Goal: Task Accomplishment & Management: Use online tool/utility

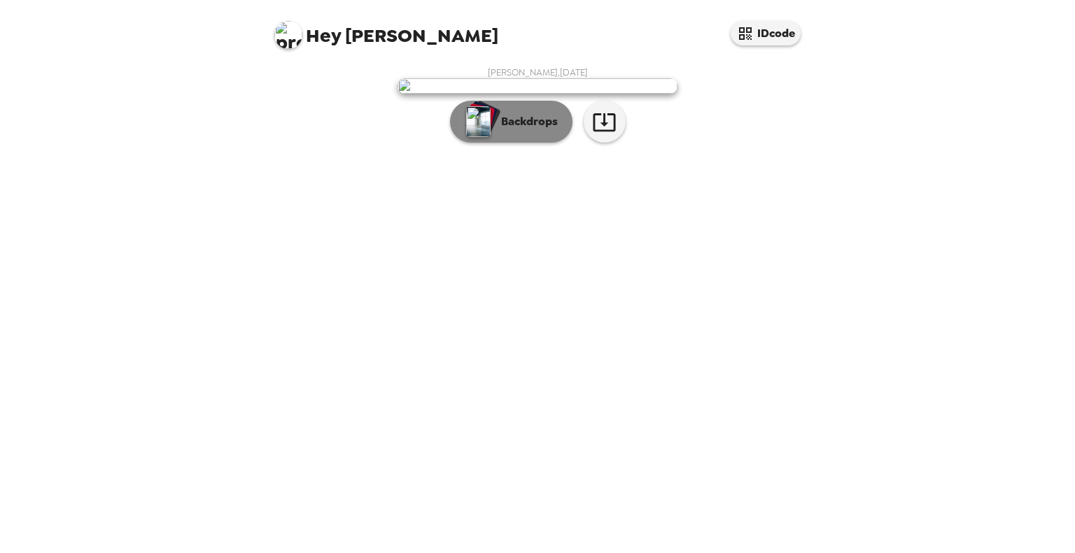
click at [482, 137] on img "button" at bounding box center [478, 121] width 24 height 31
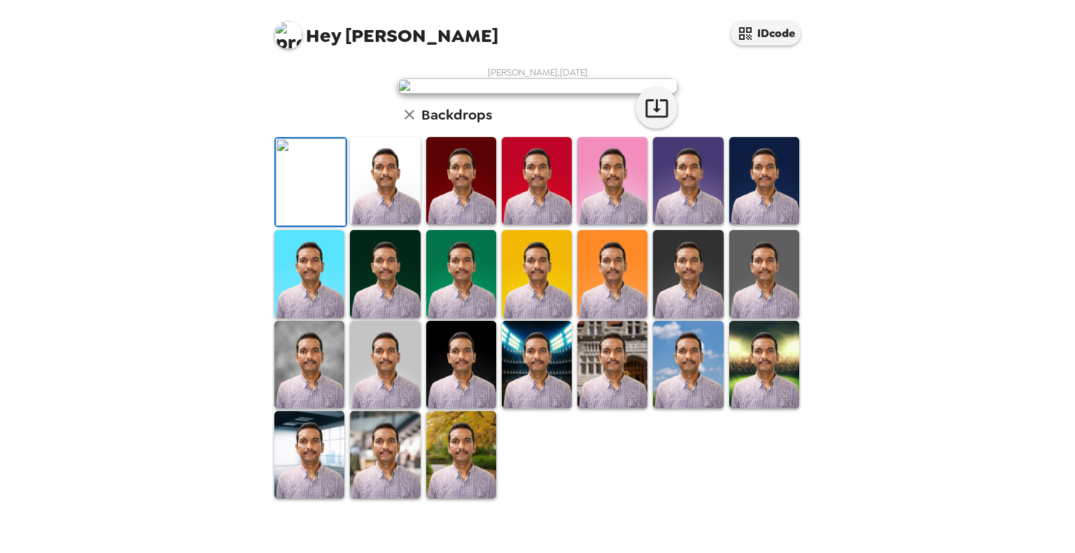
scroll to position [298, 0]
click at [455, 484] on img at bounding box center [461, 454] width 70 height 87
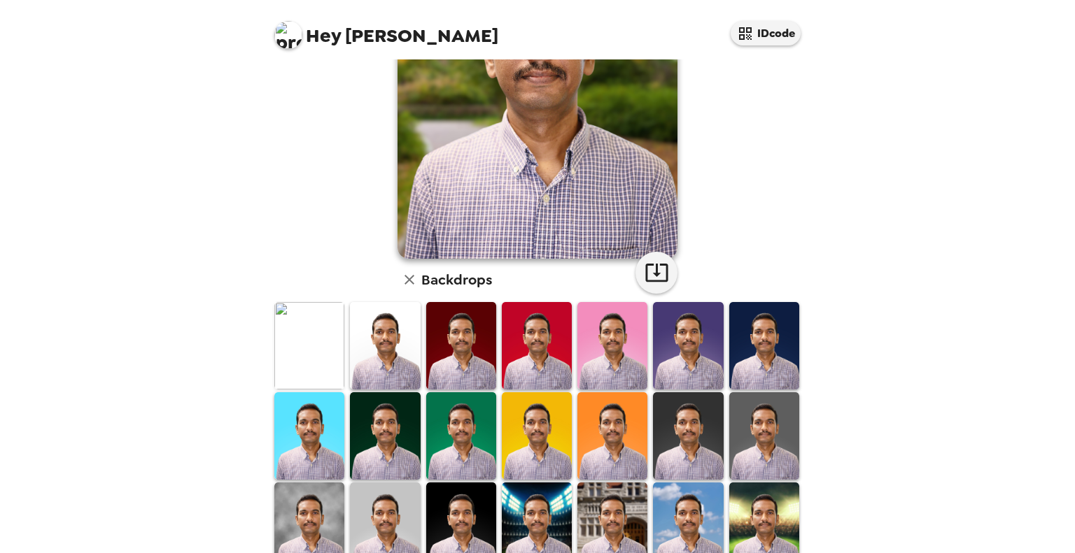
scroll to position [157, 0]
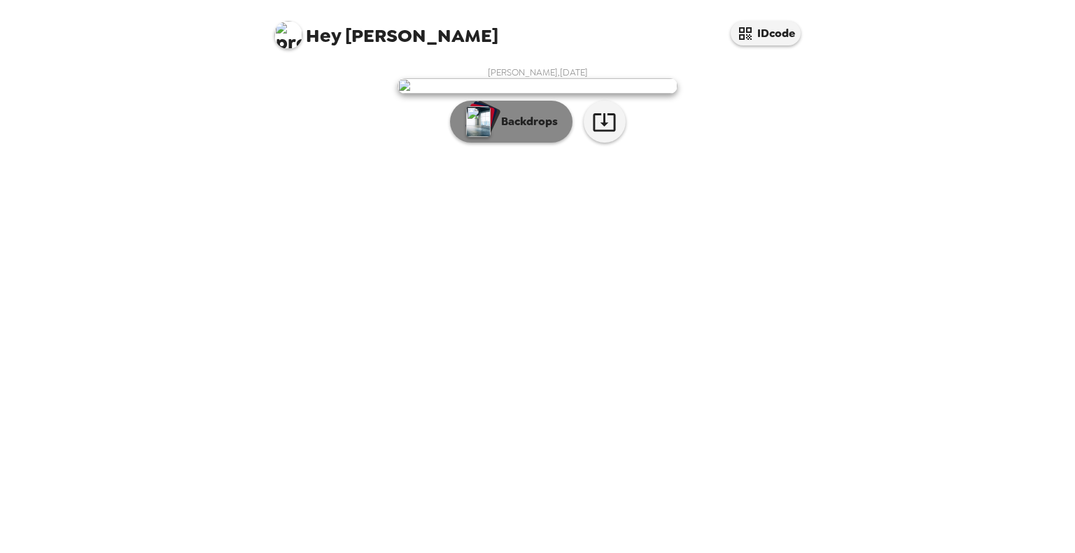
click at [506, 130] on p "Backdrops" at bounding box center [526, 121] width 64 height 17
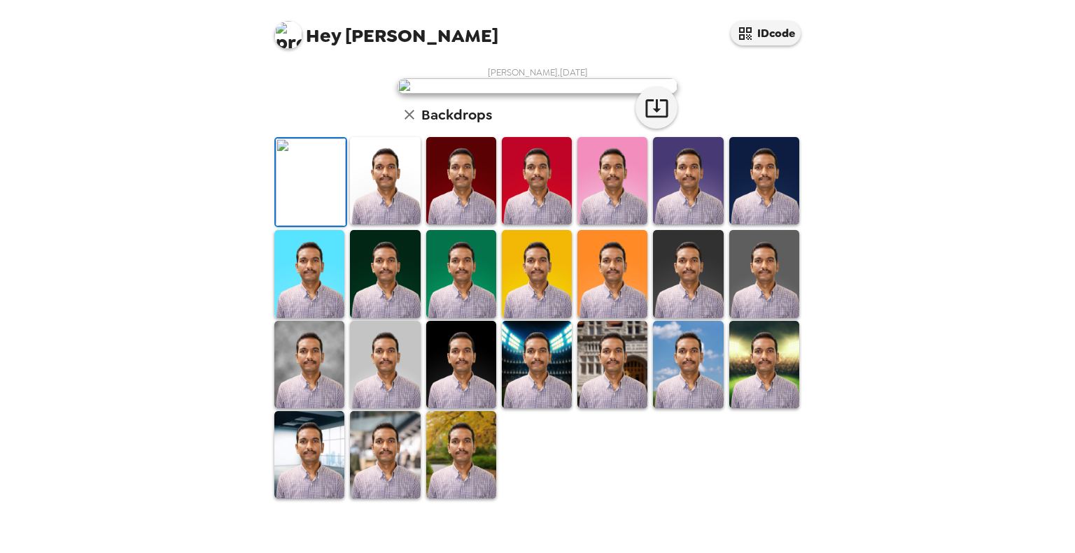
scroll to position [285, 0]
click at [527, 394] on img at bounding box center [537, 364] width 70 height 87
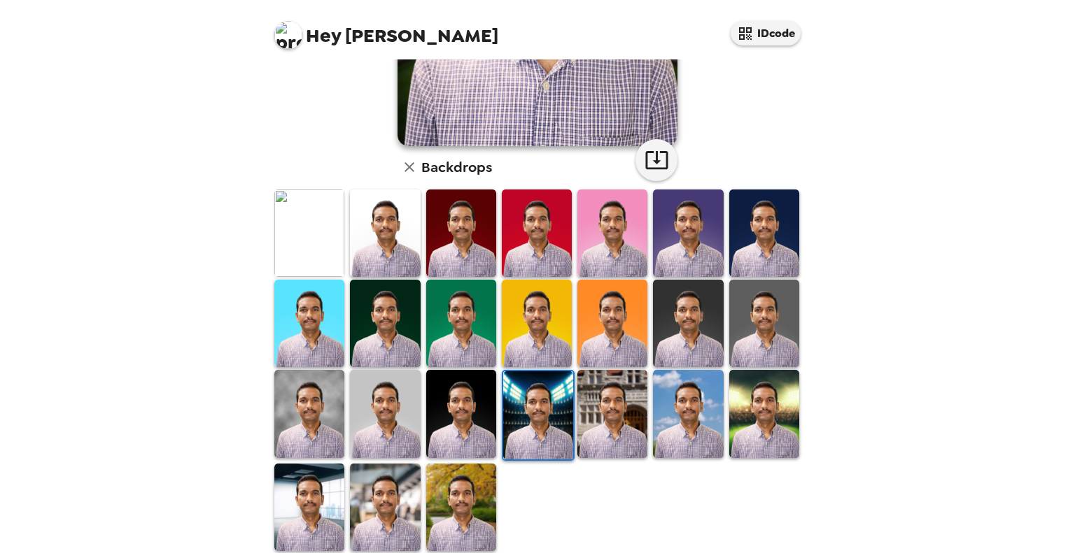
click at [695, 419] on img at bounding box center [688, 413] width 70 height 87
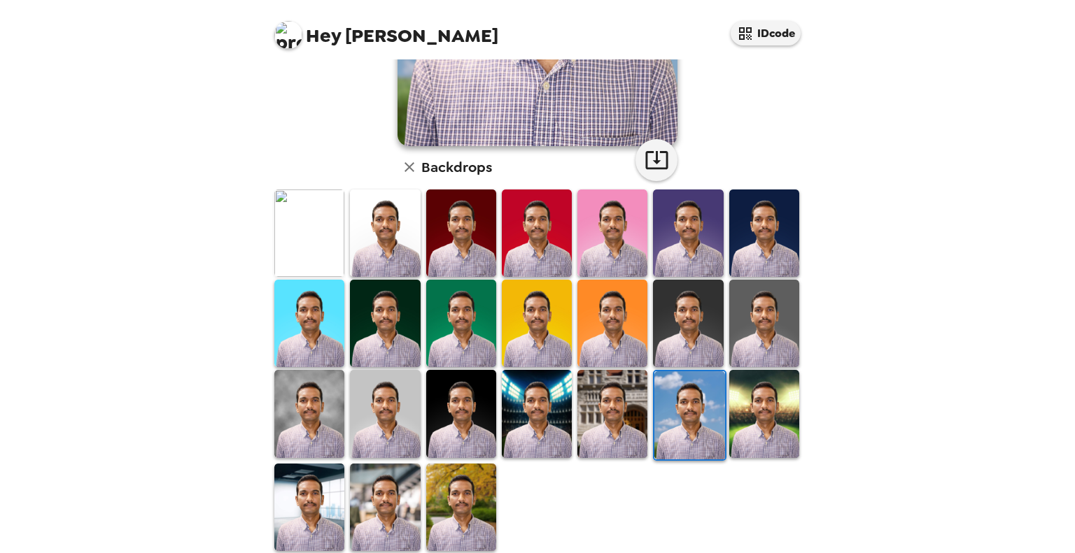
click at [299, 414] on img at bounding box center [309, 413] width 70 height 87
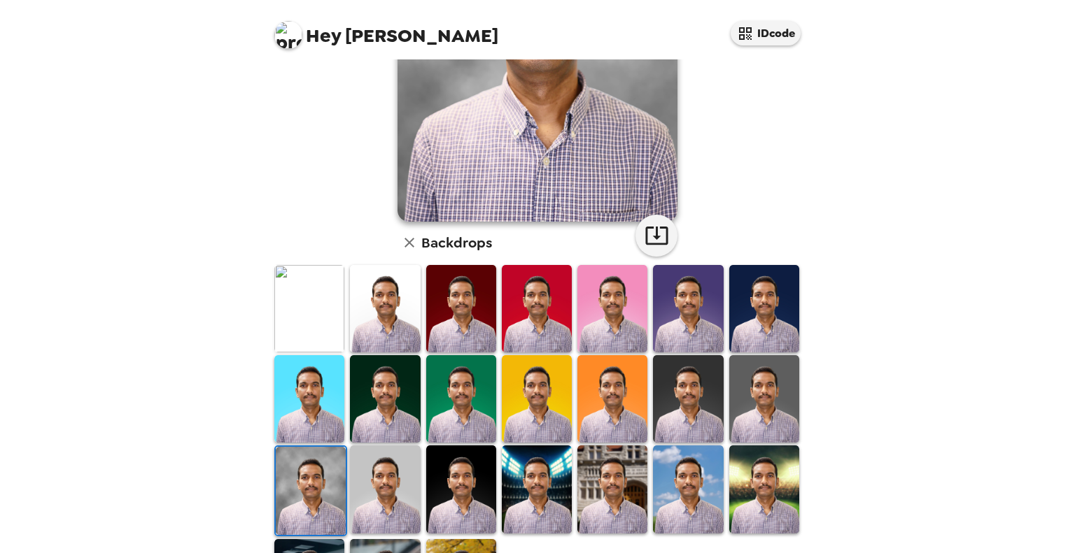
scroll to position [297, 0]
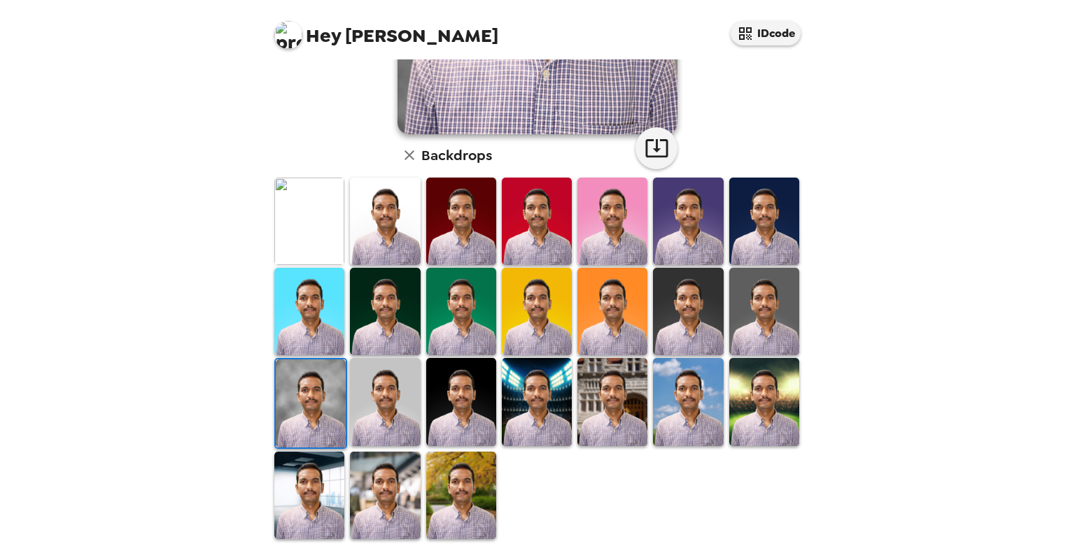
click at [453, 489] on img at bounding box center [461, 495] width 70 height 87
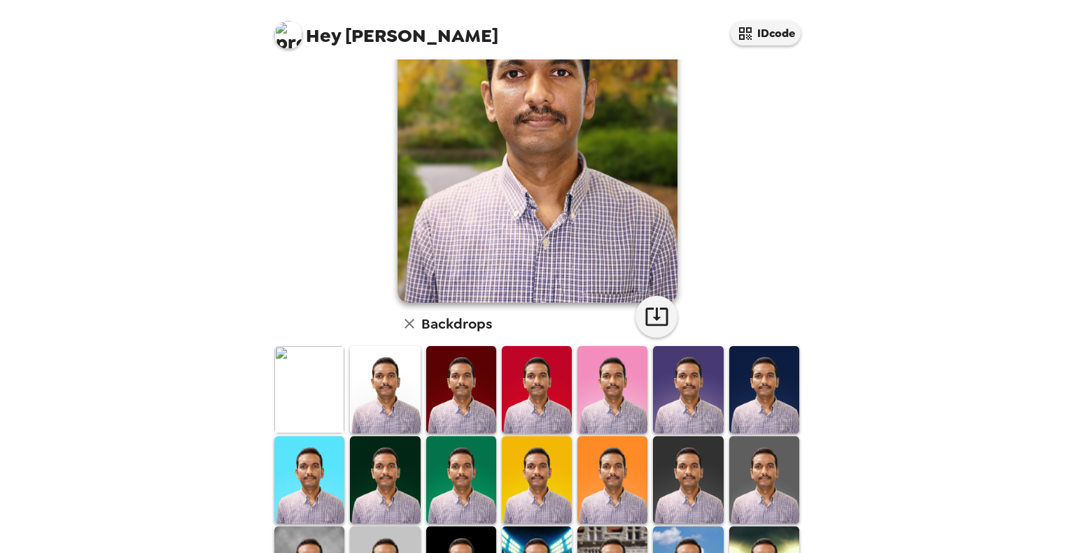
scroll to position [157, 0]
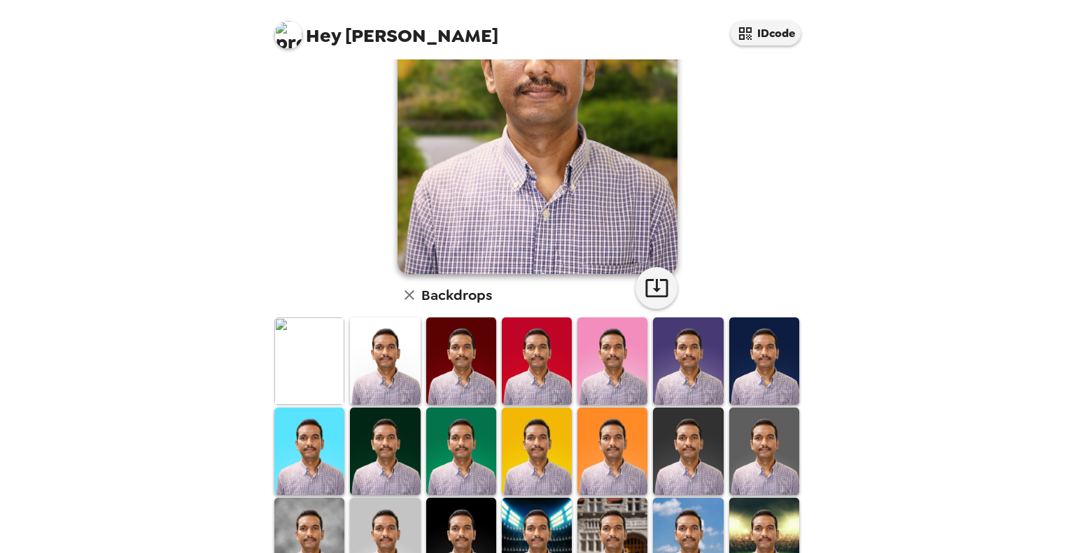
click at [401, 296] on icon "button" at bounding box center [409, 295] width 17 height 17
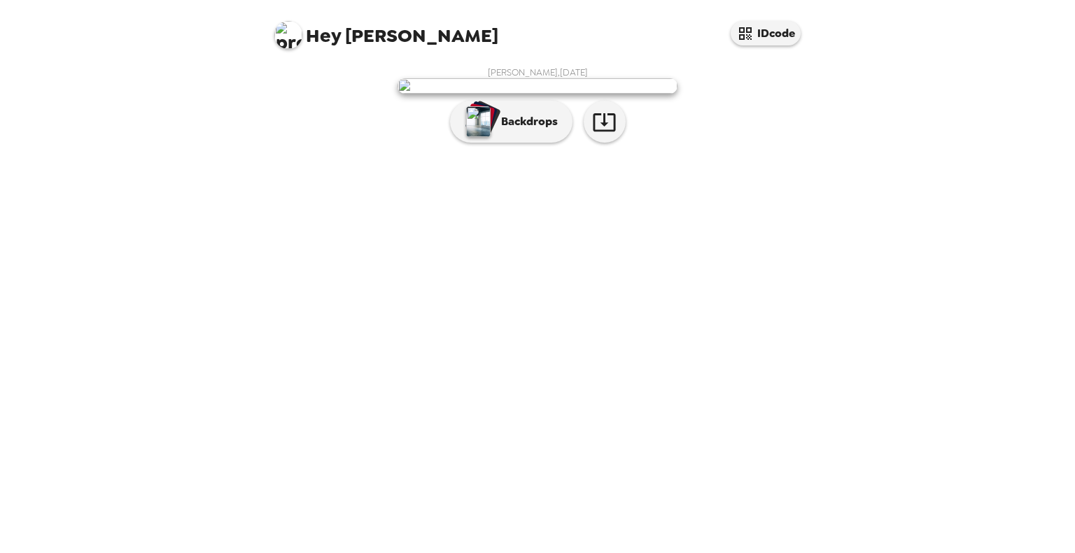
click at [532, 130] on p "Backdrops" at bounding box center [526, 121] width 64 height 17
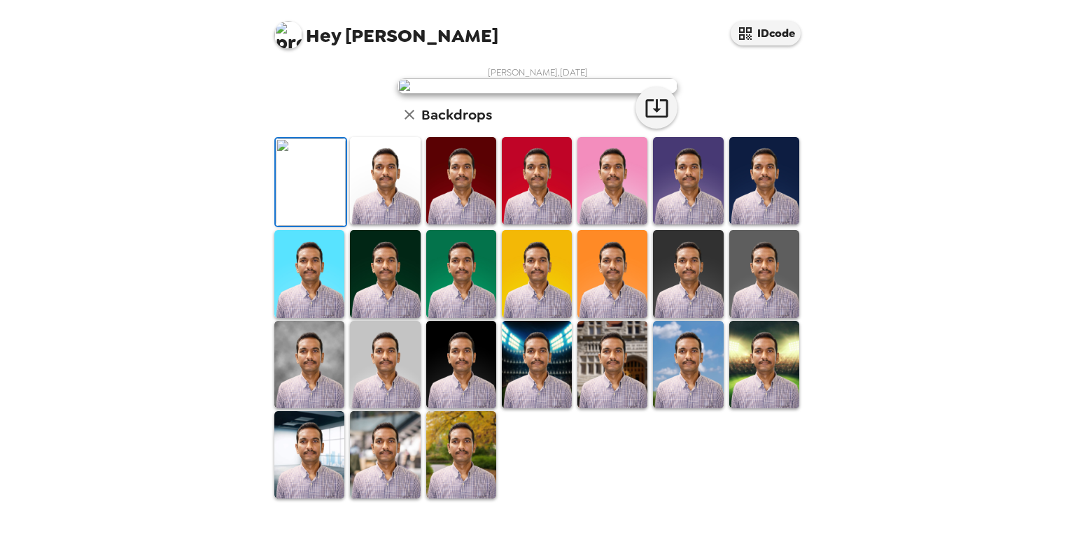
scroll to position [210, 0]
click at [532, 225] on img at bounding box center [537, 180] width 70 height 87
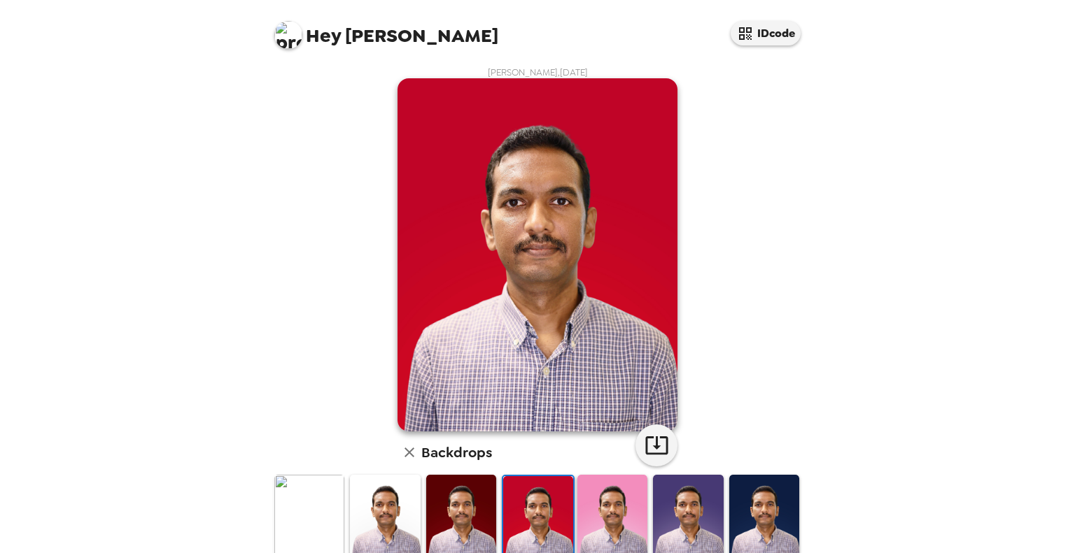
scroll to position [280, 0]
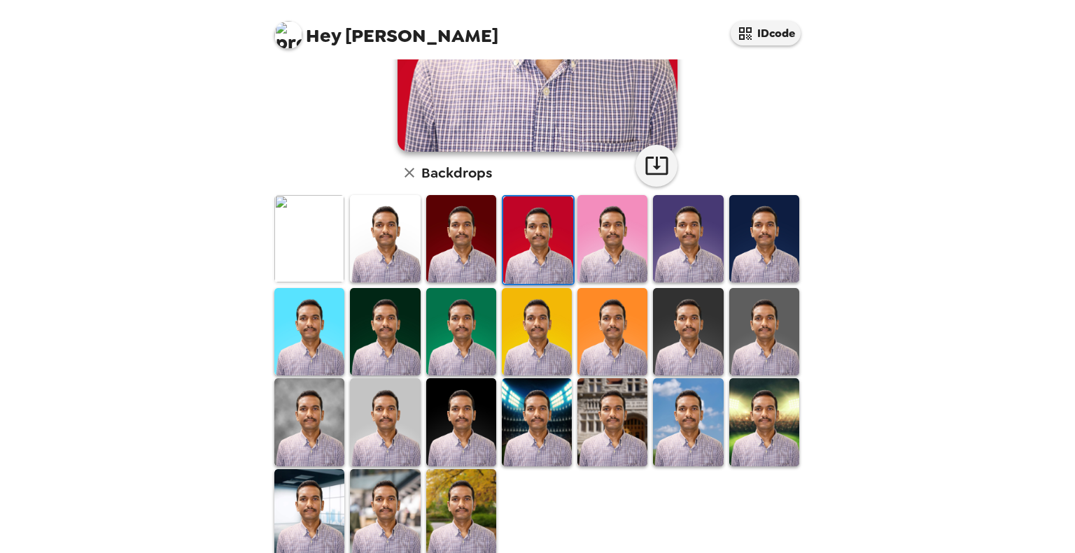
click at [675, 416] on img at bounding box center [688, 421] width 70 height 87
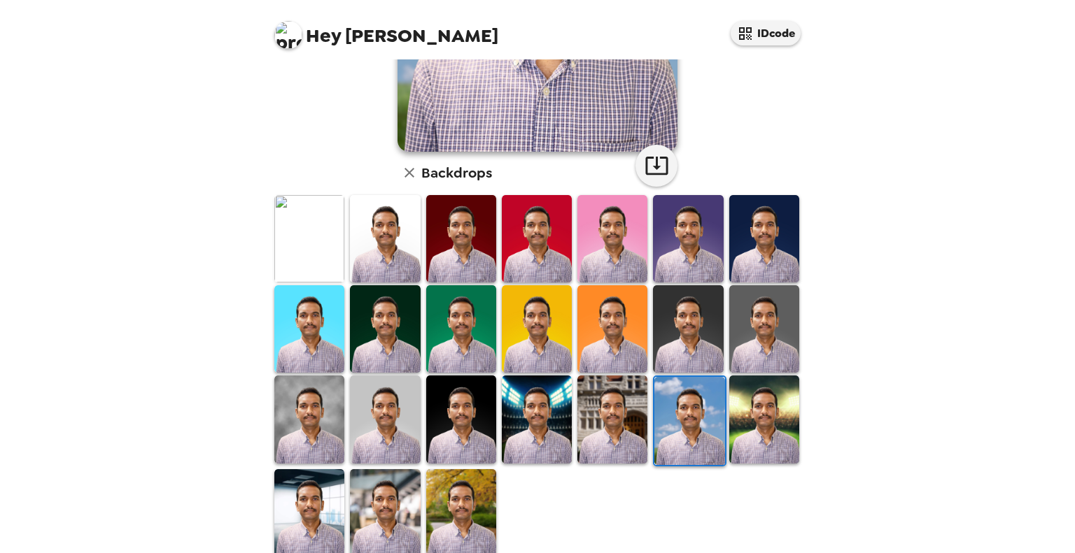
click at [478, 495] on img at bounding box center [461, 512] width 70 height 87
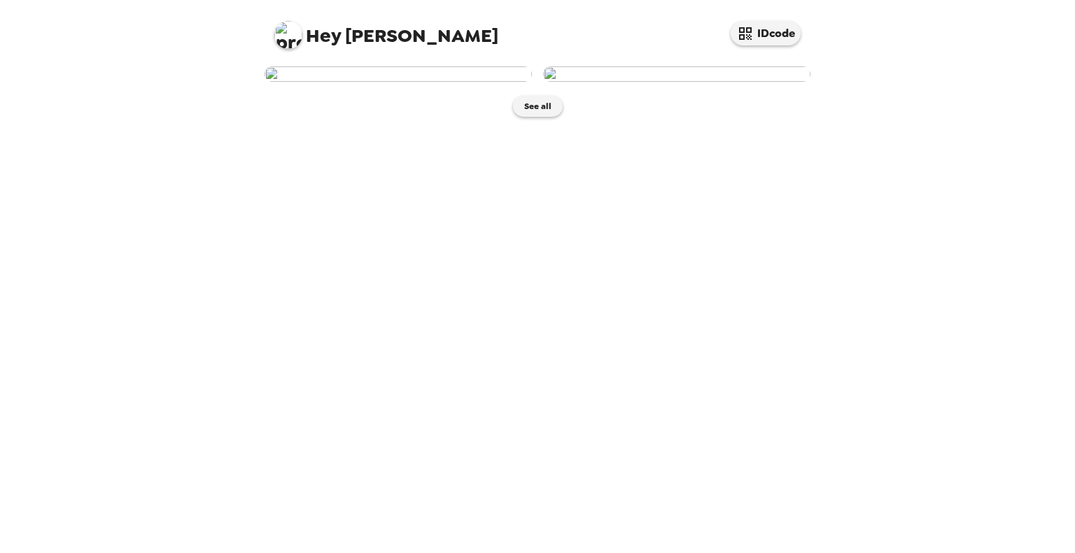
click at [389, 82] on img at bounding box center [397, 73] width 267 height 15
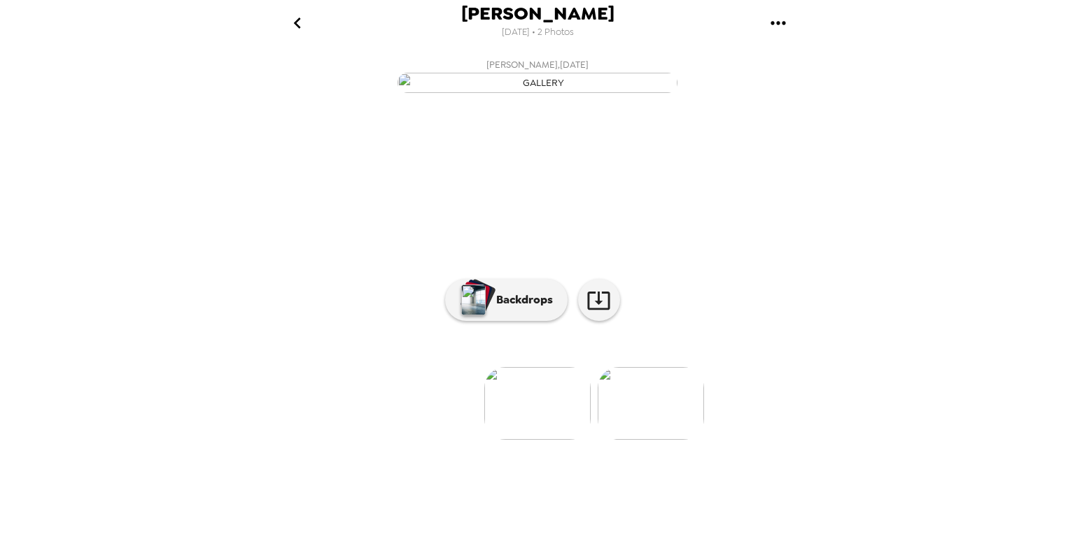
scroll to position [51, 0]
click at [514, 309] on p "Backdrops" at bounding box center [521, 300] width 64 height 17
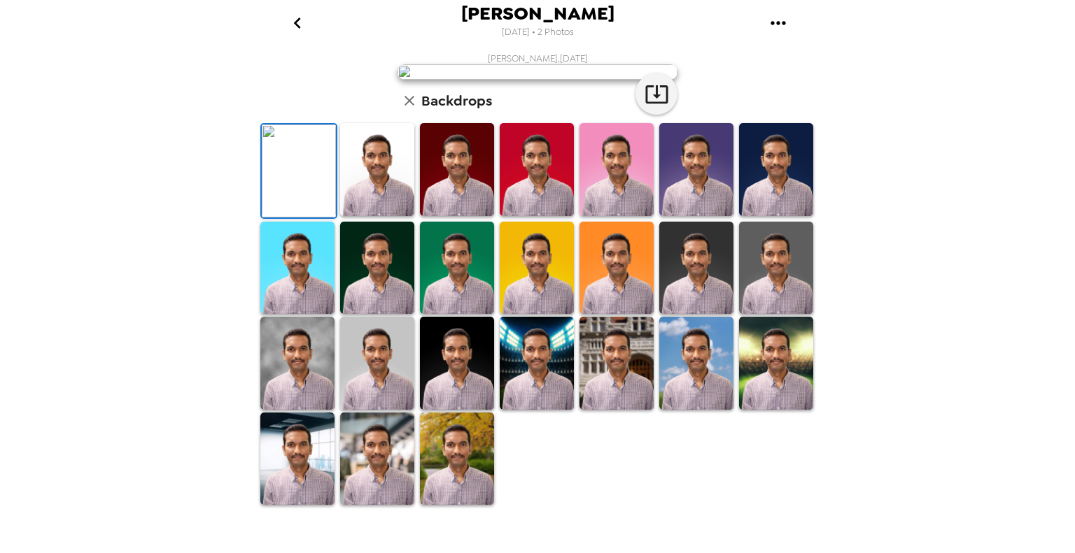
scroll to position [286, 0]
click at [462, 499] on img at bounding box center [457, 459] width 74 height 93
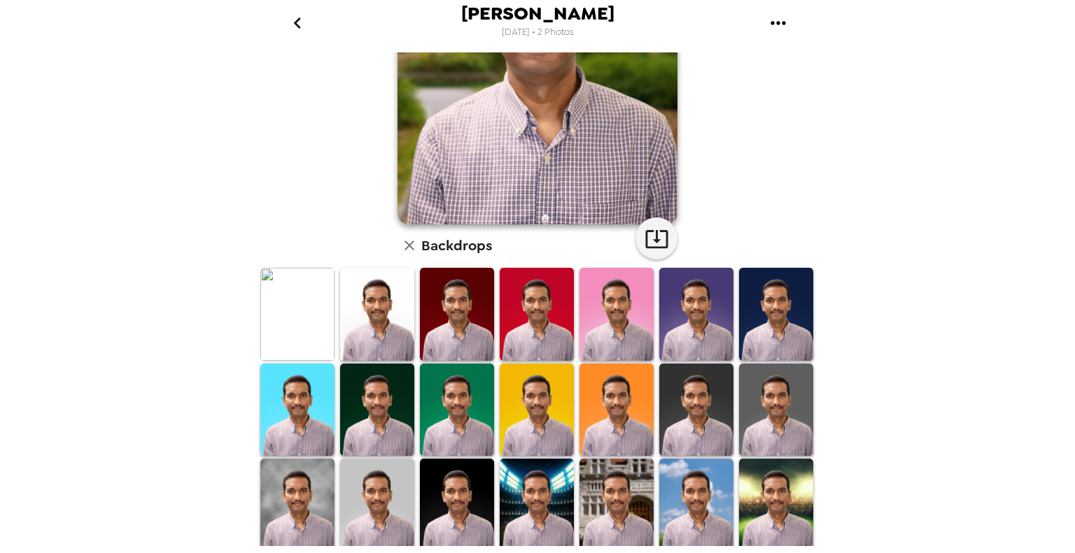
scroll to position [6, 0]
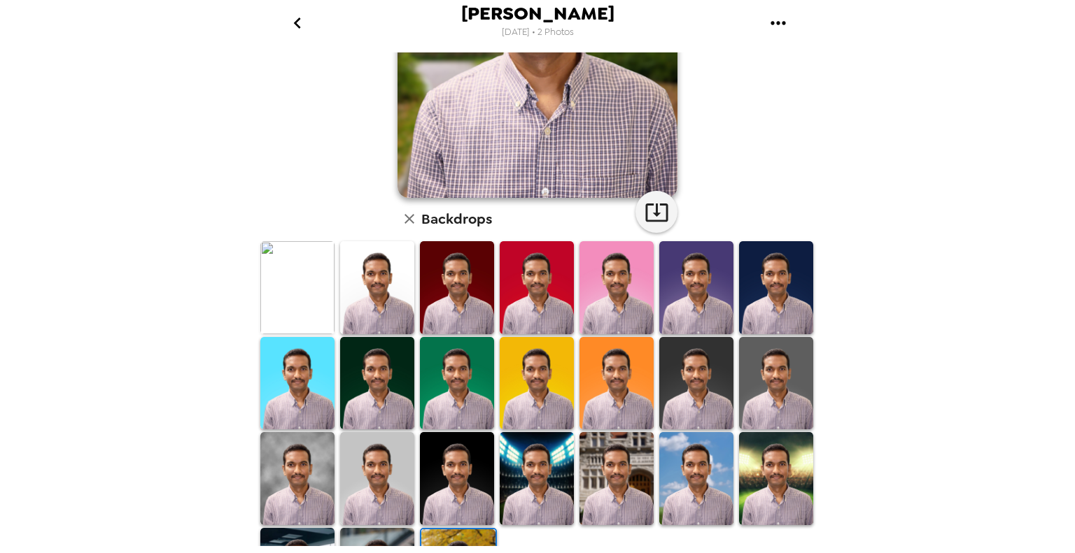
click at [367, 305] on img at bounding box center [377, 287] width 74 height 93
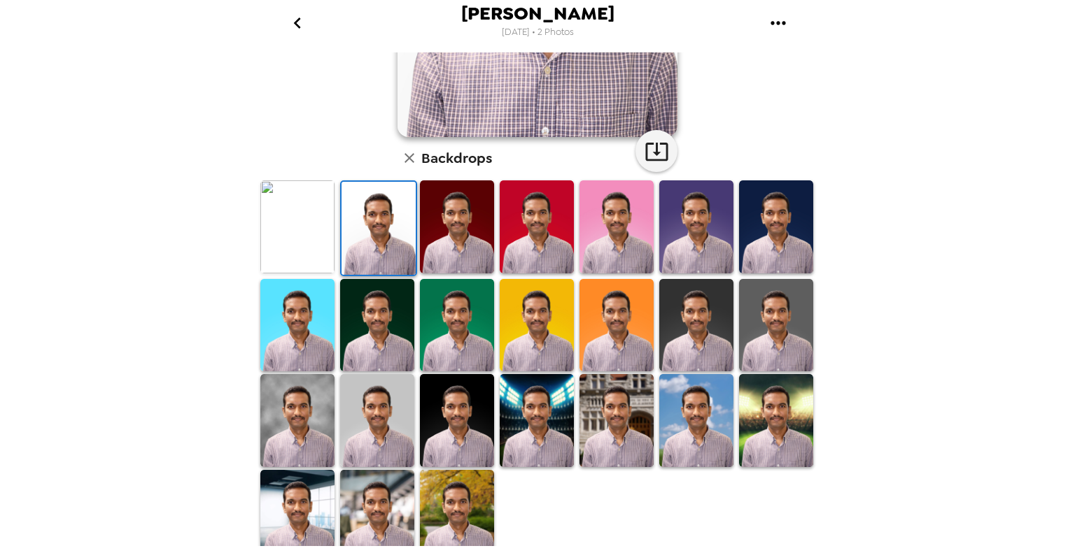
scroll to position [280, 0]
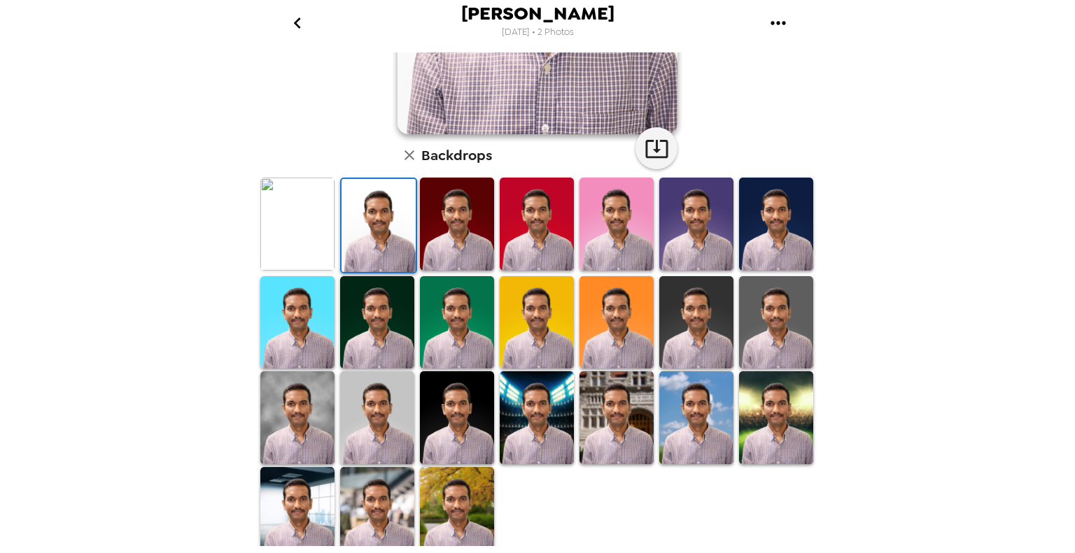
click at [298, 407] on img at bounding box center [297, 417] width 74 height 93
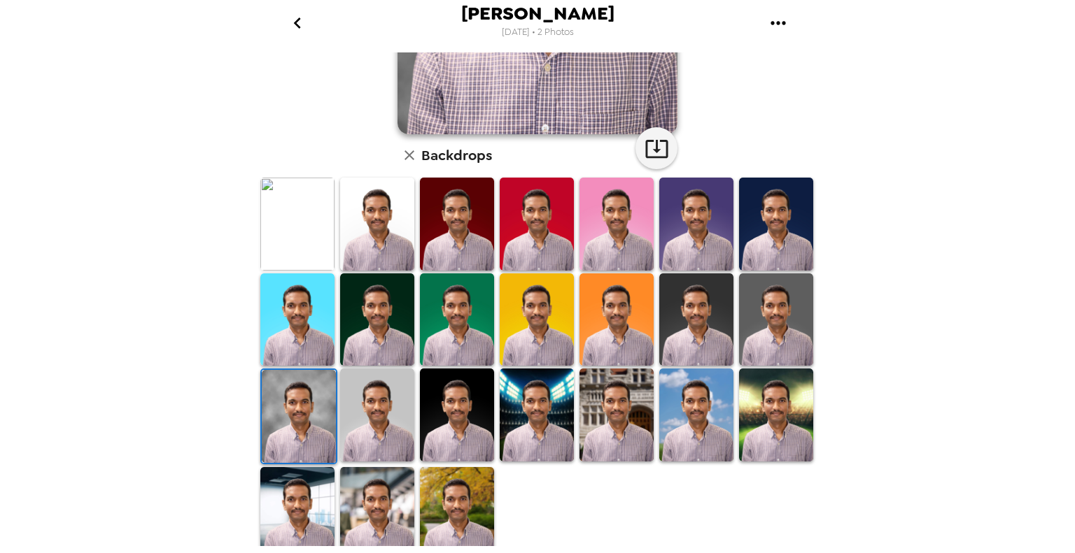
click at [297, 503] on img at bounding box center [297, 513] width 74 height 93
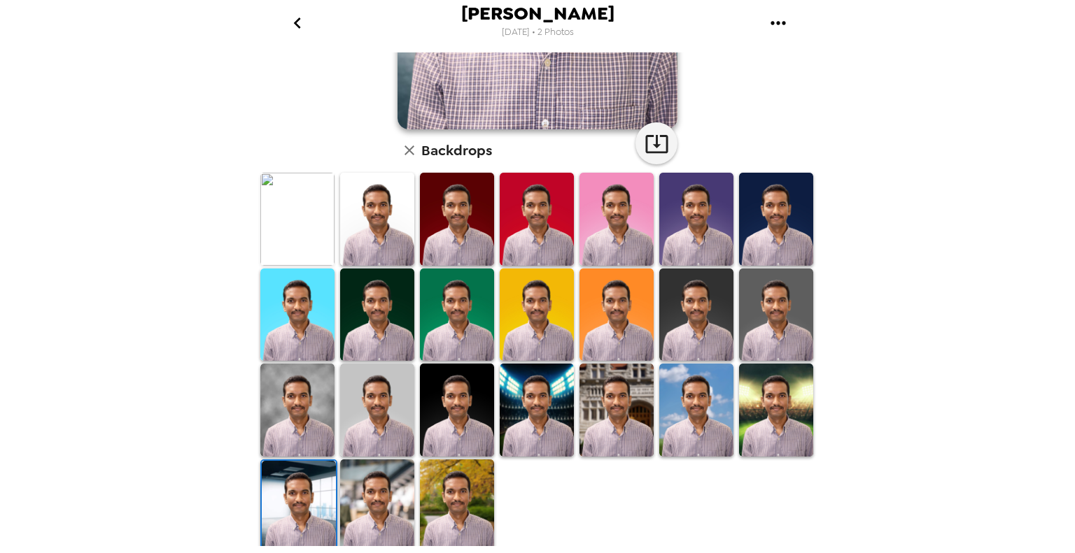
scroll to position [286, 0]
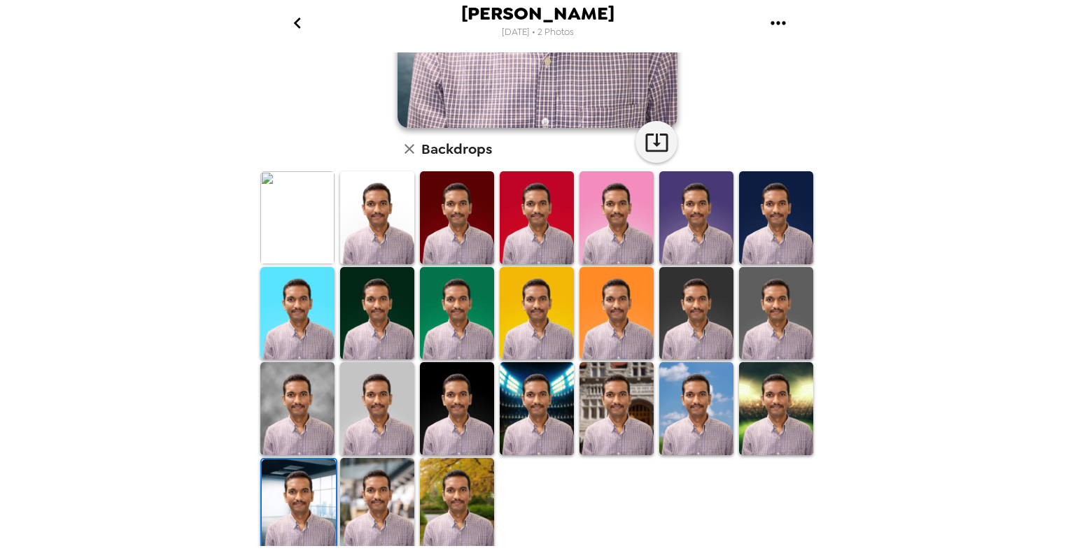
click at [456, 492] on img at bounding box center [457, 504] width 74 height 93
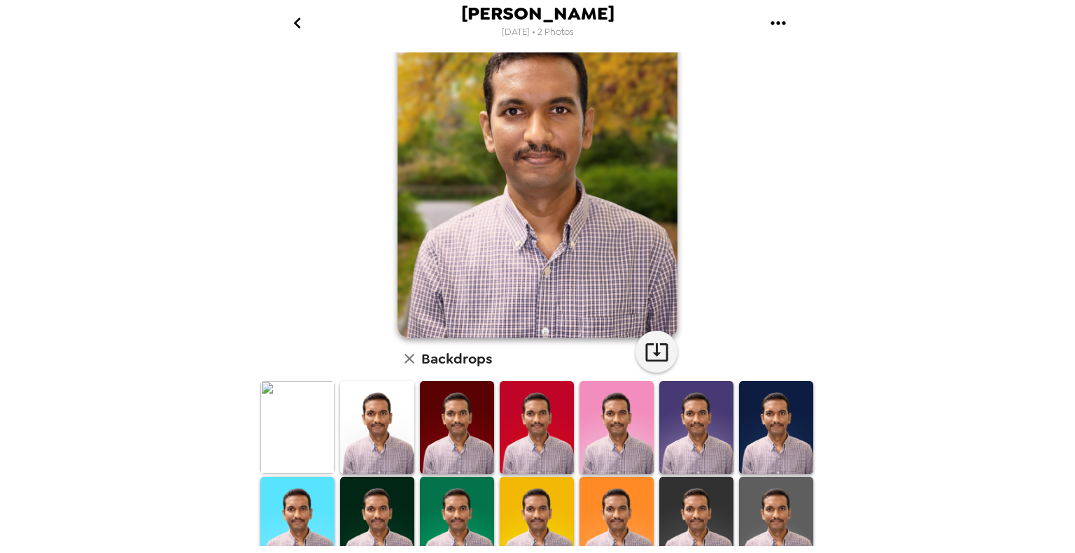
scroll to position [0, 0]
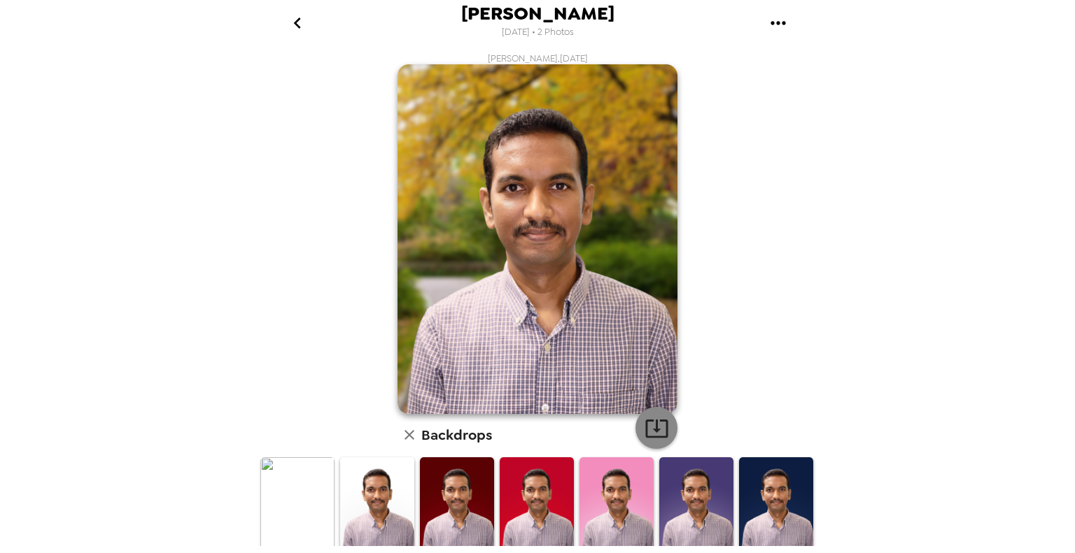
click at [649, 427] on icon "button" at bounding box center [656, 428] width 24 height 24
